Goal: Information Seeking & Learning: Learn about a topic

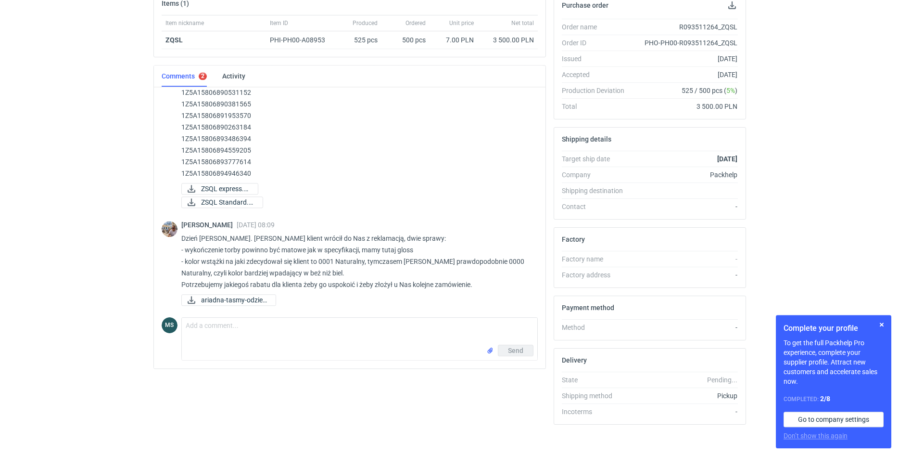
scroll to position [163, 0]
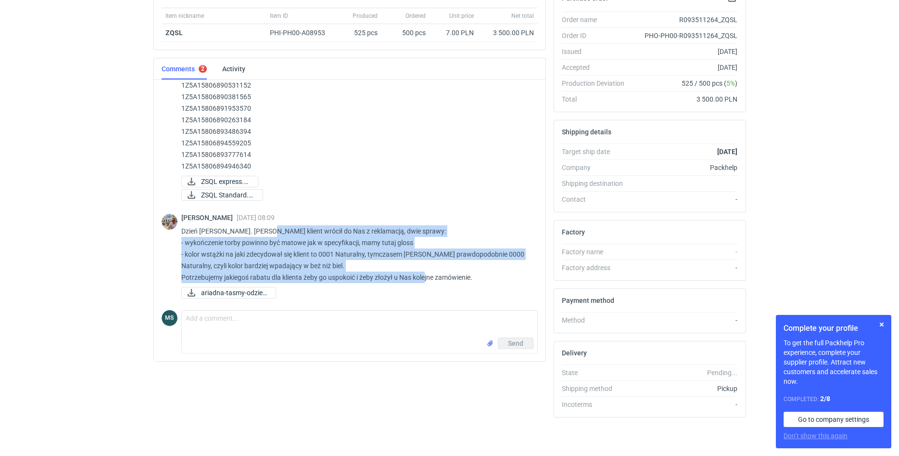
drag, startPoint x: 420, startPoint y: 280, endPoint x: 264, endPoint y: 233, distance: 163.4
click at [264, 233] on p "Dzień [PERSON_NAME]. [PERSON_NAME] klient wrócił do Nas z reklamacją, dwie spra…" at bounding box center [355, 254] width 349 height 58
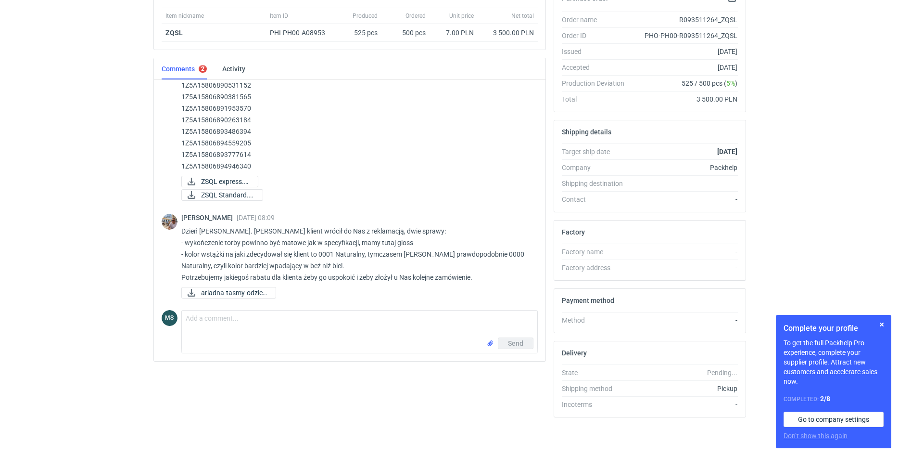
drag, startPoint x: 310, startPoint y: 175, endPoint x: 295, endPoint y: 180, distance: 15.2
click at [310, 175] on div "[PERSON_NAME] [DATE] 12:19 [PERSON_NAME] etykiety do odbioru zlecenia: R0935112…" at bounding box center [355, 101] width 349 height 204
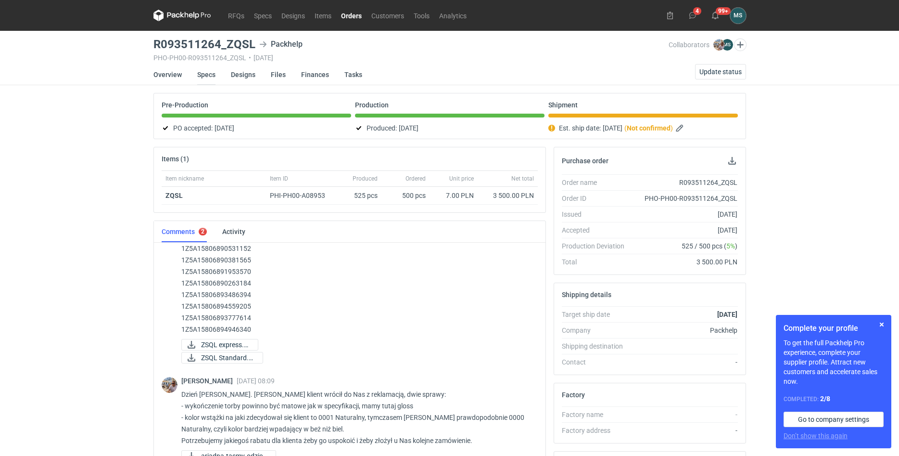
click at [212, 75] on link "Specs" at bounding box center [206, 74] width 18 height 21
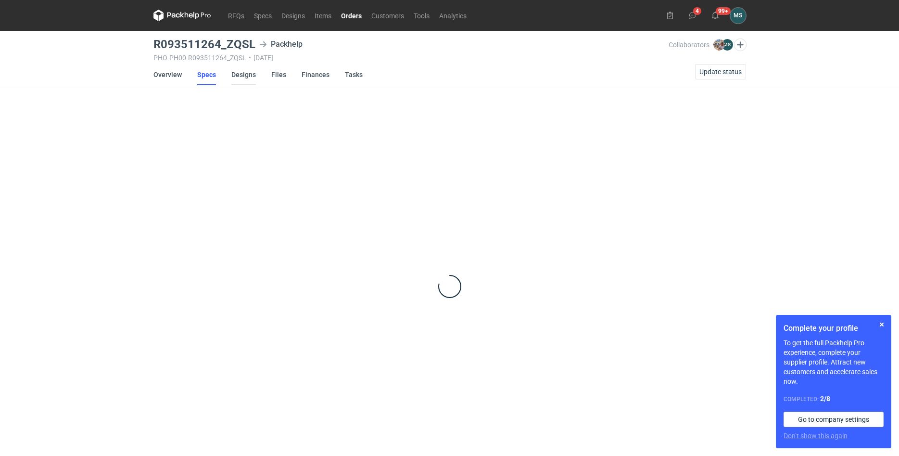
click at [242, 80] on link "Designs" at bounding box center [243, 74] width 25 height 21
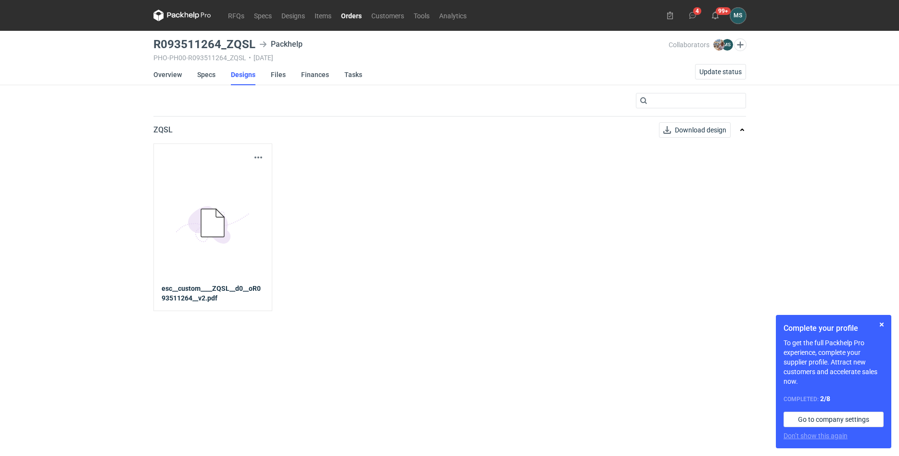
click at [218, 239] on icon at bounding box center [211, 223] width 53 height 45
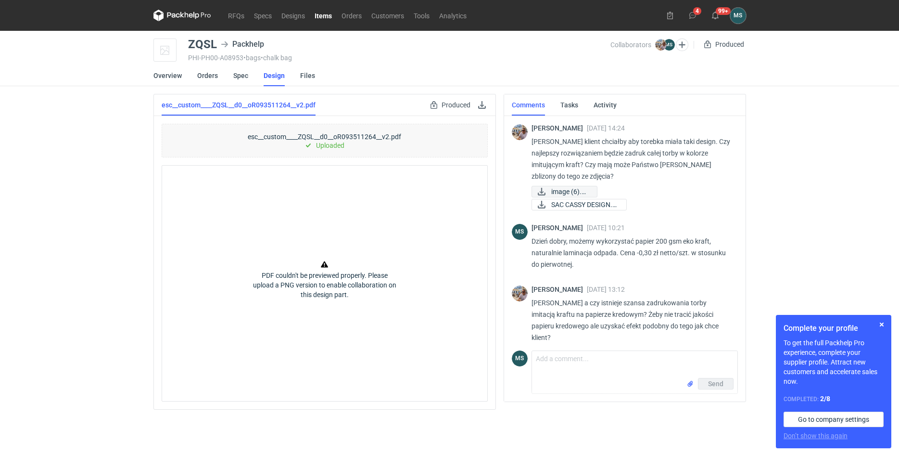
scroll to position [205, 0]
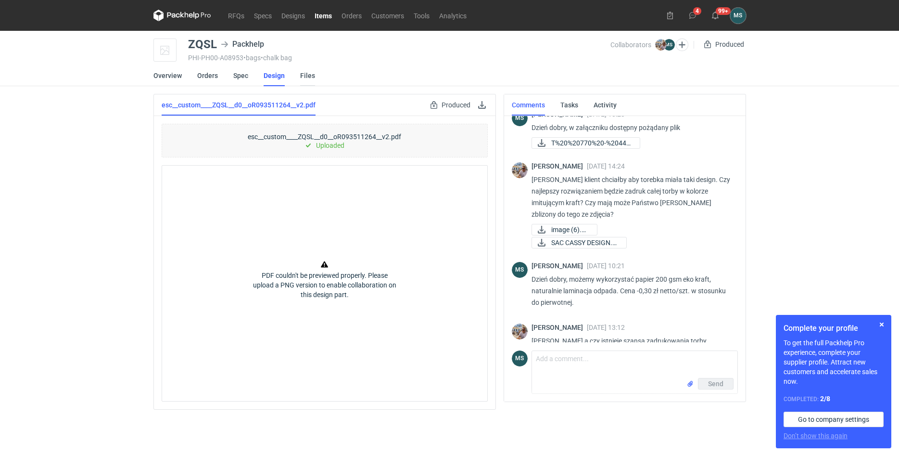
click at [302, 75] on link "Files" at bounding box center [307, 75] width 15 height 21
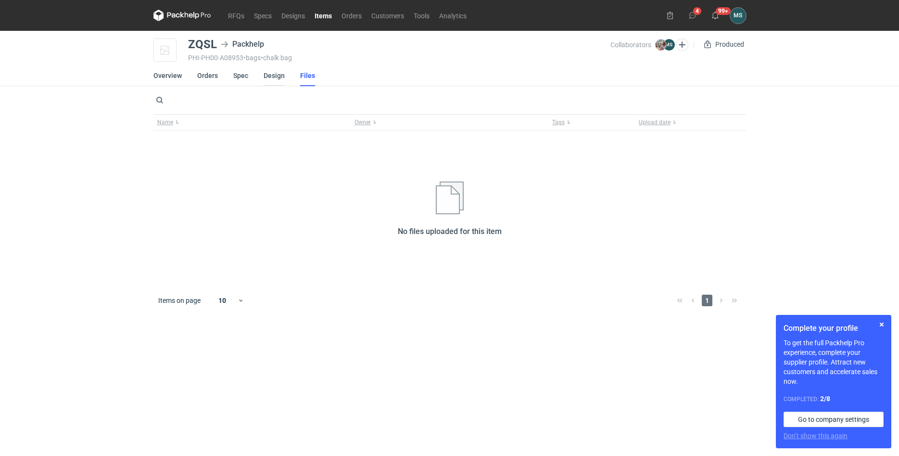
click at [265, 76] on link "Design" at bounding box center [274, 75] width 21 height 21
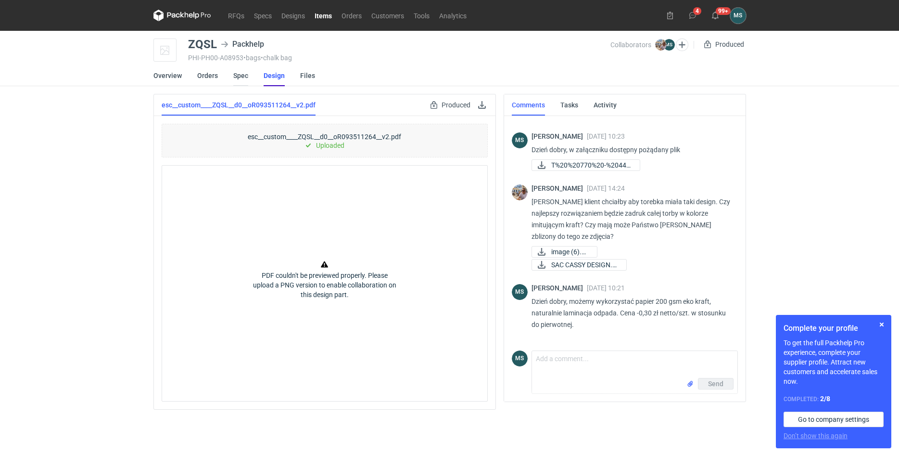
scroll to position [272, 0]
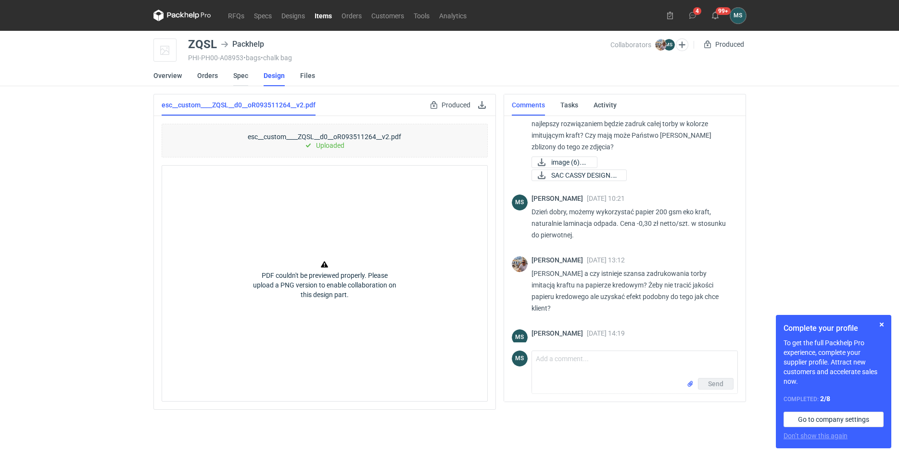
click at [245, 75] on link "Spec" at bounding box center [240, 75] width 15 height 21
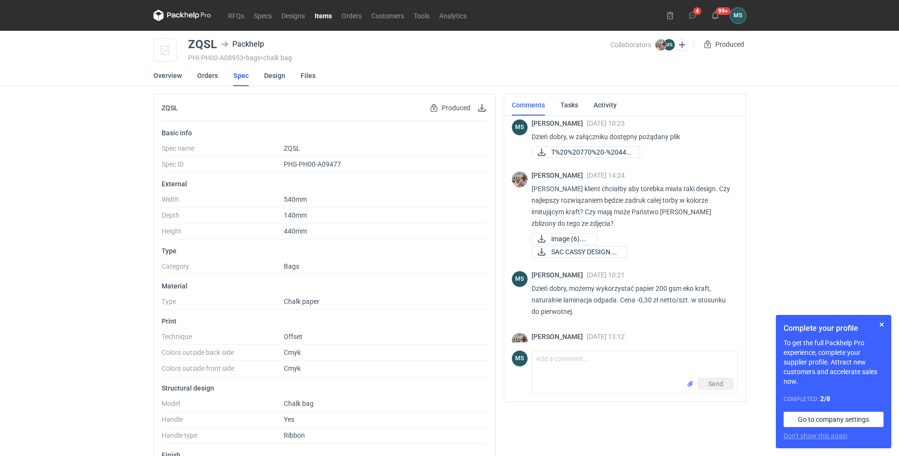
scroll to position [245, 0]
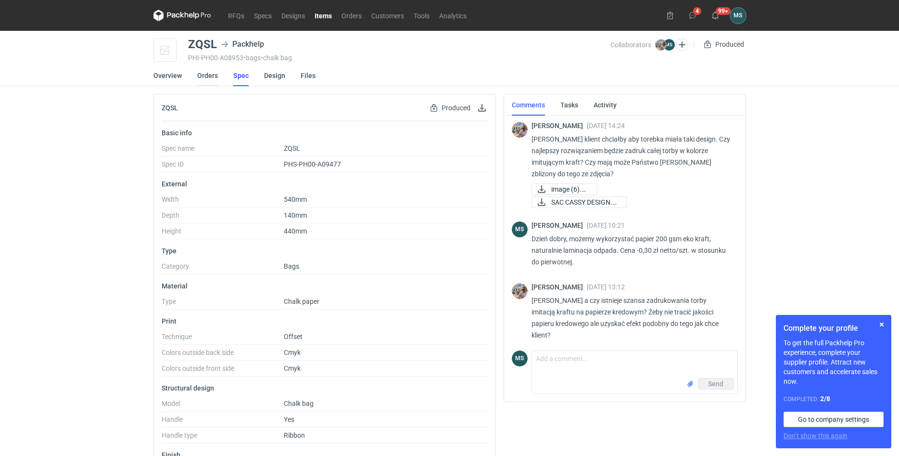
click at [203, 76] on link "Orders" at bounding box center [207, 75] width 21 height 21
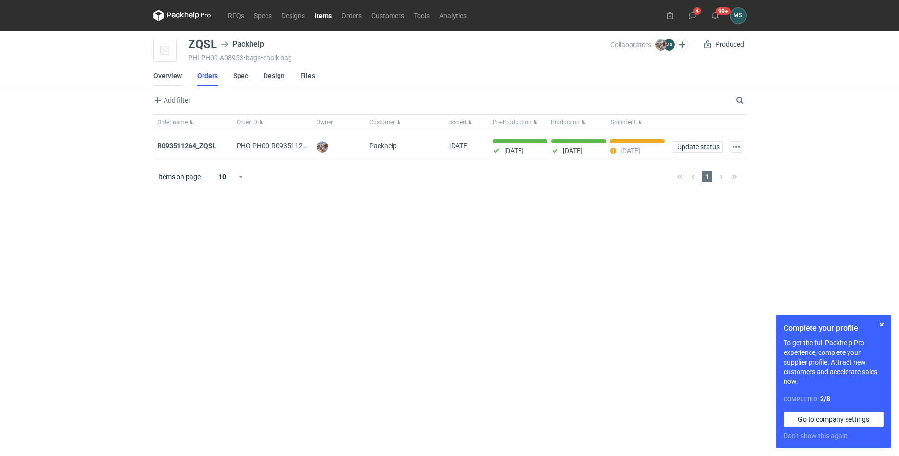
click at [178, 75] on link "Overview" at bounding box center [168, 75] width 28 height 21
